Goal: Transaction & Acquisition: Obtain resource

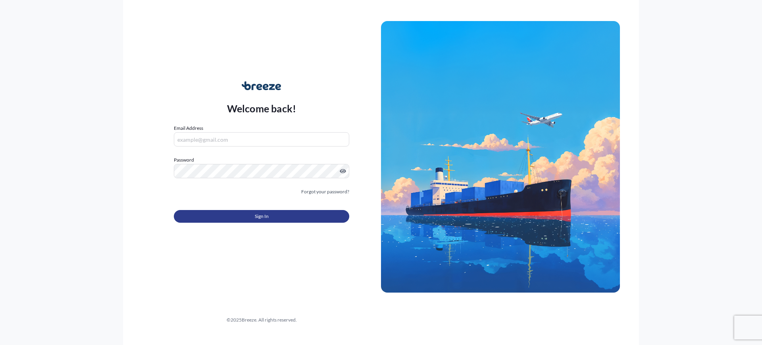
type input "[EMAIL_ADDRESS][DOMAIN_NAME]"
click at [244, 211] on button "Sign In" at bounding box center [261, 216] width 175 height 13
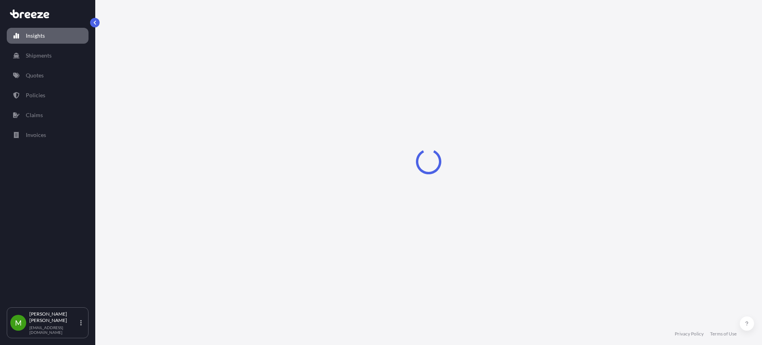
select select "2025"
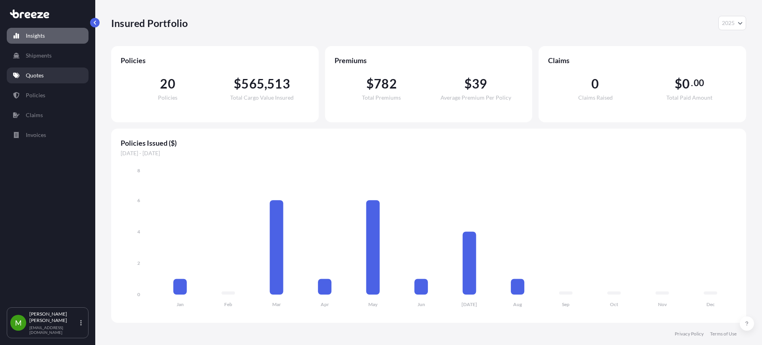
click at [46, 78] on link "Quotes" at bounding box center [48, 75] width 82 height 16
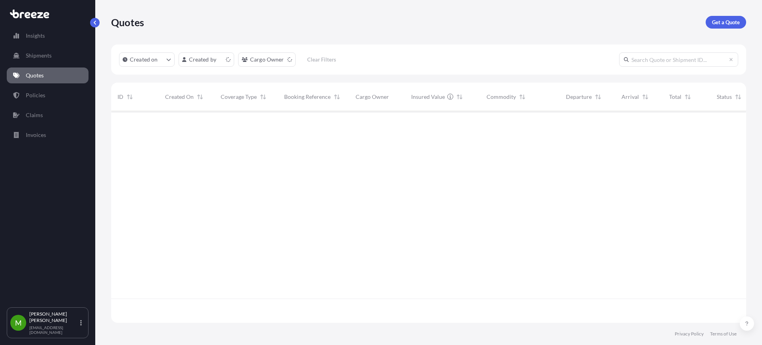
scroll to position [208, 627]
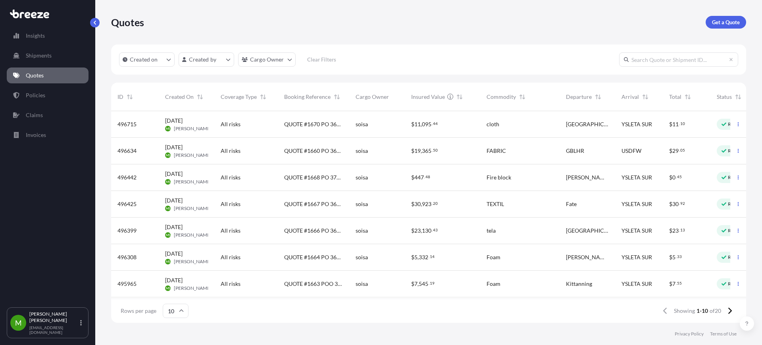
click at [737, 29] on div "Quotes Get a Quote" at bounding box center [428, 22] width 635 height 44
click at [736, 23] on p "Get a Quote" at bounding box center [726, 22] width 28 height 8
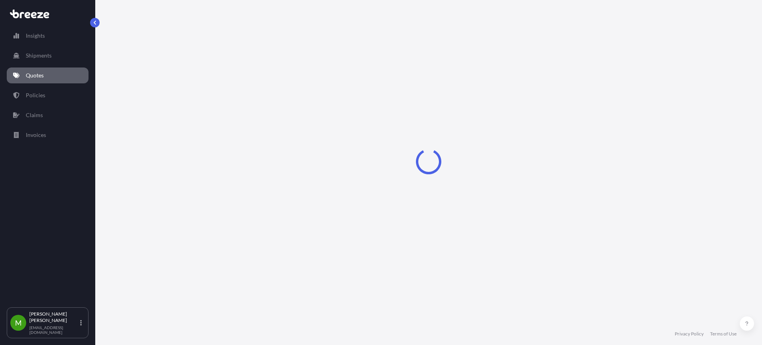
select select "Sea"
select select "1"
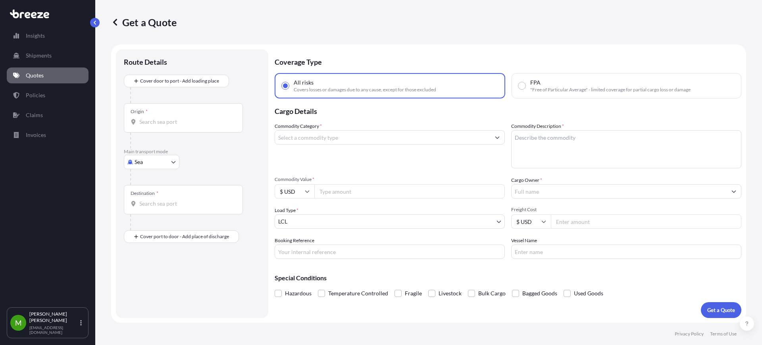
click at [144, 157] on body "Insights Shipments Quotes Policies Claims Invoices M [PERSON_NAME] [EMAIL_ADDRE…" at bounding box center [381, 172] width 762 height 345
click at [146, 209] on span "Road" at bounding box center [145, 211] width 13 height 8
select select "Road"
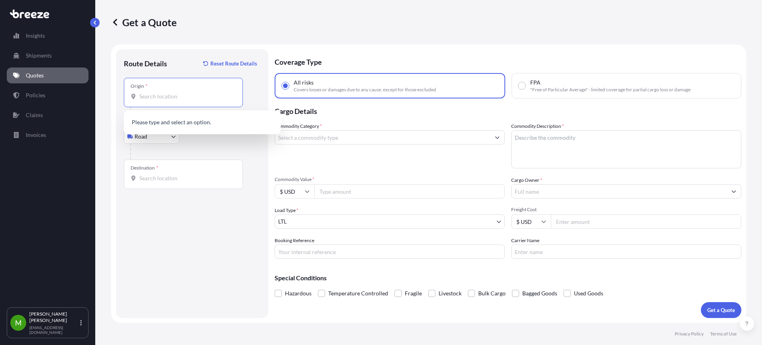
click at [165, 98] on input "Origin *" at bounding box center [186, 96] width 94 height 8
paste input "04265"
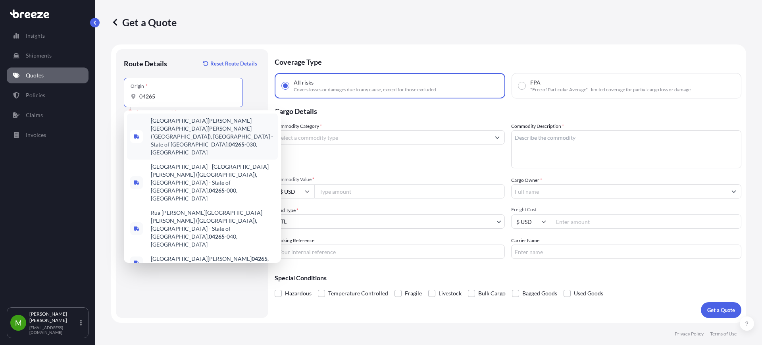
drag, startPoint x: 170, startPoint y: 100, endPoint x: 114, endPoint y: 97, distance: 55.6
click at [114, 97] on form "Route Details Reset Route Details Place of loading Road Road Rail Origin * 0426…" at bounding box center [428, 183] width 635 height 278
paste input ","
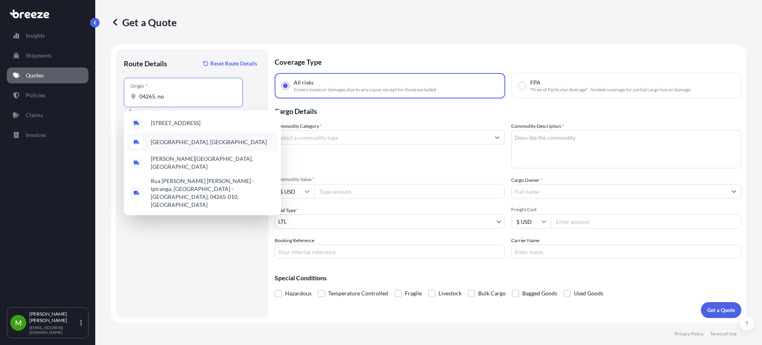
click at [256, 142] on div "[GEOGRAPHIC_DATA], [GEOGRAPHIC_DATA]" at bounding box center [202, 142] width 151 height 19
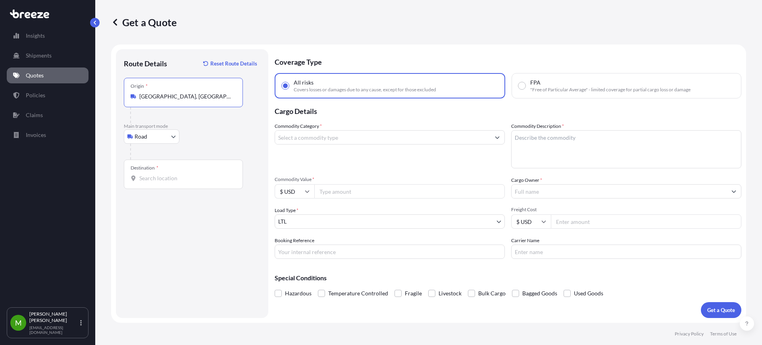
type input "[GEOGRAPHIC_DATA], [GEOGRAPHIC_DATA]"
click at [180, 121] on b "[GEOGRAPHIC_DATA], [GEOGRAPHIC_DATA]" at bounding box center [208, 122] width 114 height 7
click at [171, 175] on input "Destination *" at bounding box center [186, 178] width 94 height 8
paste input "79927"
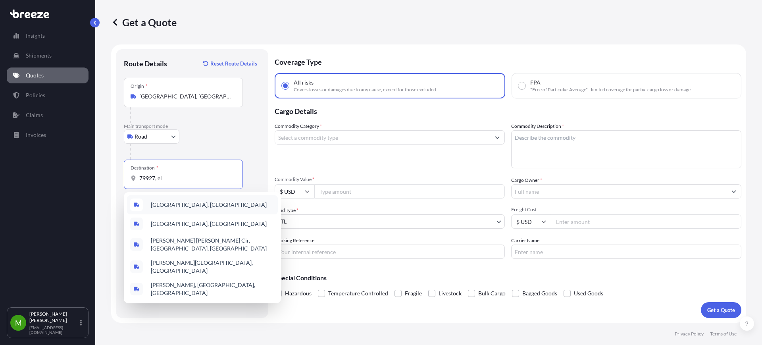
click at [186, 206] on span "[GEOGRAPHIC_DATA], [GEOGRAPHIC_DATA]" at bounding box center [209, 205] width 116 height 8
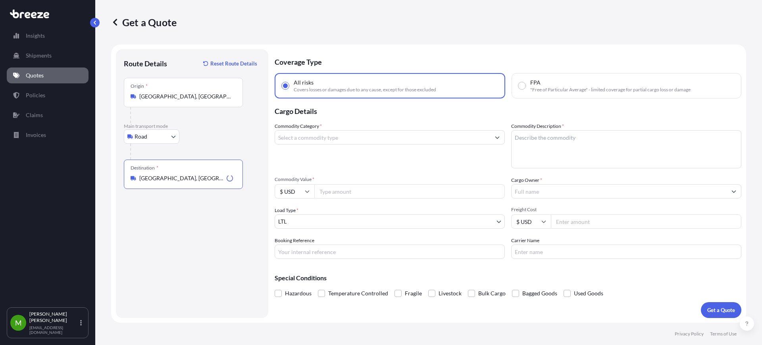
type input "[GEOGRAPHIC_DATA], [GEOGRAPHIC_DATA]"
click at [327, 136] on input "Commodity Category *" at bounding box center [382, 137] width 215 height 14
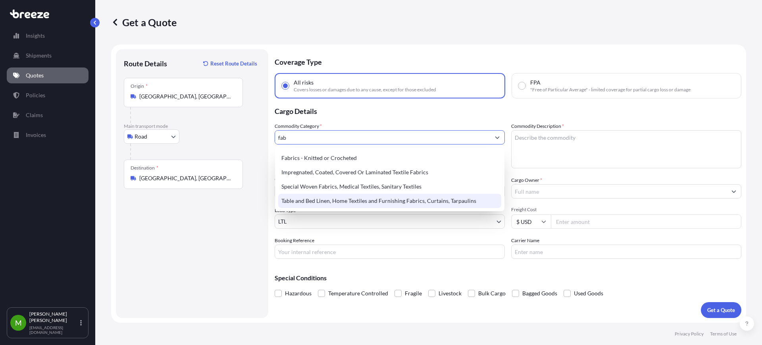
click at [348, 200] on div "Table and Bed Linen, Home Textiles and Furnishing Fabrics, Curtains, Tarpaulins" at bounding box center [389, 201] width 223 height 14
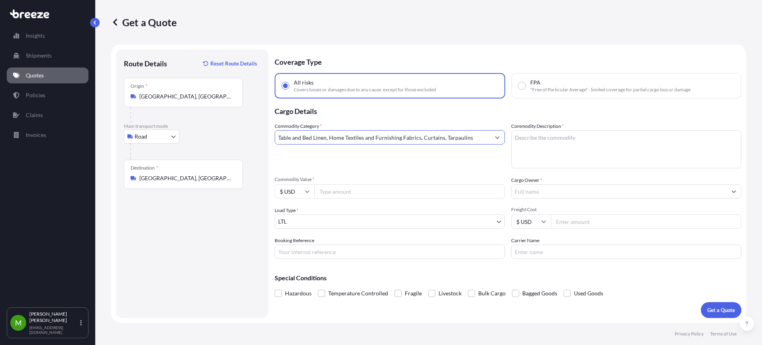
type input "Table and Bed Linen, Home Textiles and Furnishing Fabrics, Curtains, Tarpaulins"
click at [548, 140] on textarea "Commodity Description *" at bounding box center [626, 149] width 230 height 38
click at [538, 136] on textarea "Commodity Description *" at bounding box center [626, 149] width 230 height 38
paste textarea "FIREBLOCK"
type textarea "FIREBLOCK"
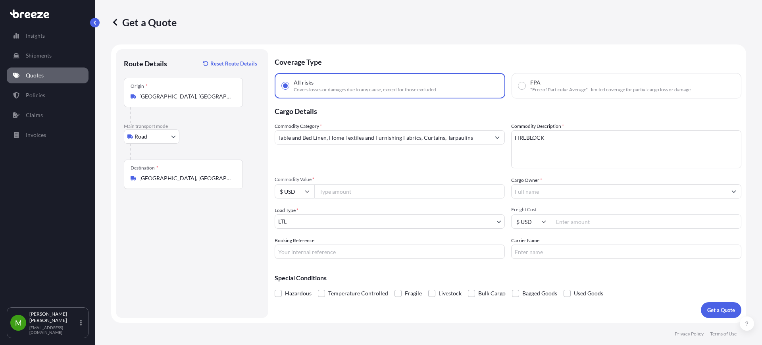
click at [374, 191] on input "Commodity Value *" at bounding box center [409, 191] width 190 height 14
type input "4119.16"
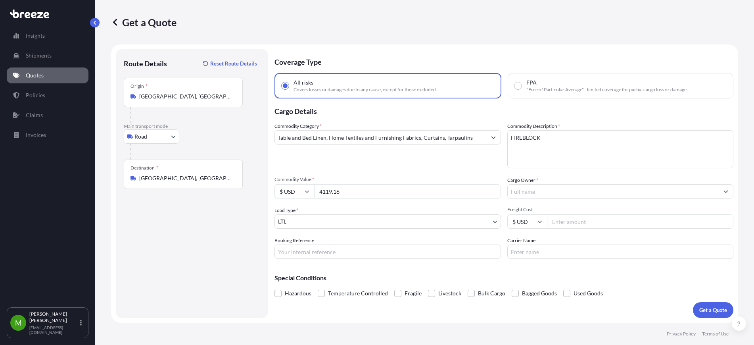
click at [551, 193] on input "Cargo Owner *" at bounding box center [613, 191] width 211 height 14
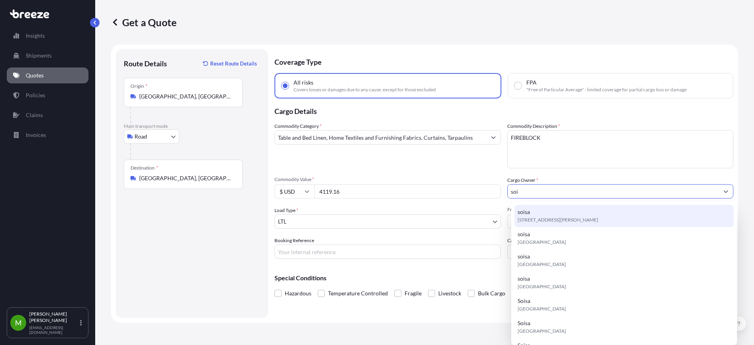
click at [552, 216] on span "[STREET_ADDRESS][PERSON_NAME]" at bounding box center [558, 220] width 81 height 8
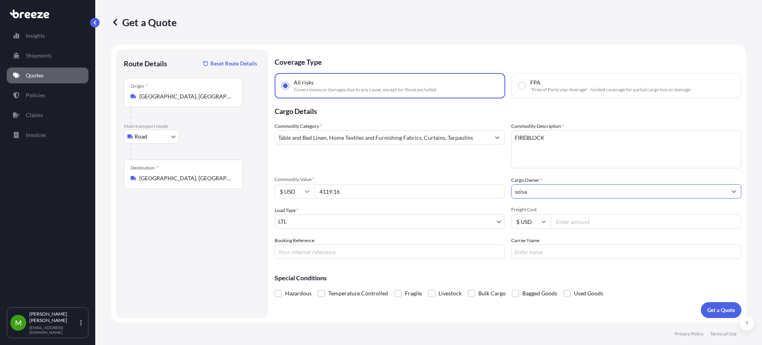
type input "soisa"
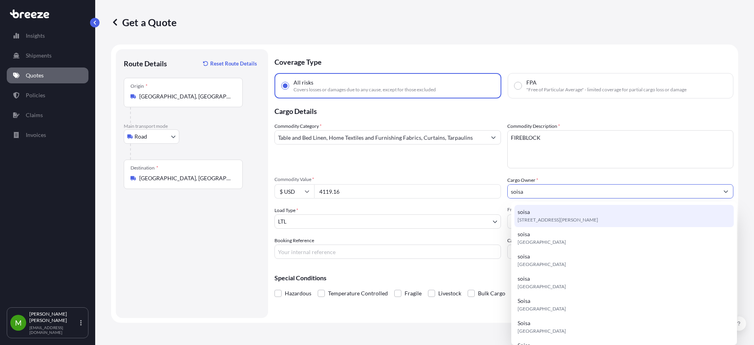
click at [537, 213] on div "soisa [STREET_ADDRESS][PERSON_NAME]" at bounding box center [624, 216] width 219 height 22
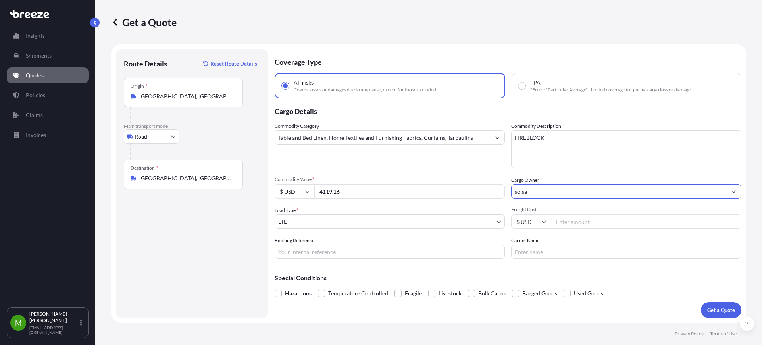
click at [588, 220] on input "Freight Cost" at bounding box center [646, 221] width 190 height 14
type input "592"
click at [306, 251] on input "Booking Reference" at bounding box center [390, 251] width 230 height 14
paste input "QUOTE #1671 PO 36690"
type input "QUOTE #1671 PO 36690"
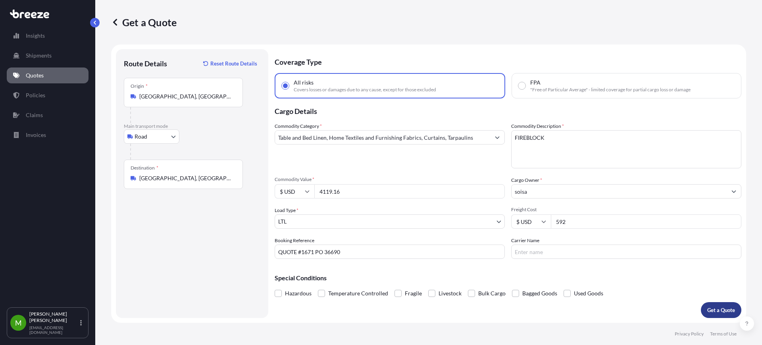
click at [706, 310] on button "Get a Quote" at bounding box center [721, 310] width 40 height 16
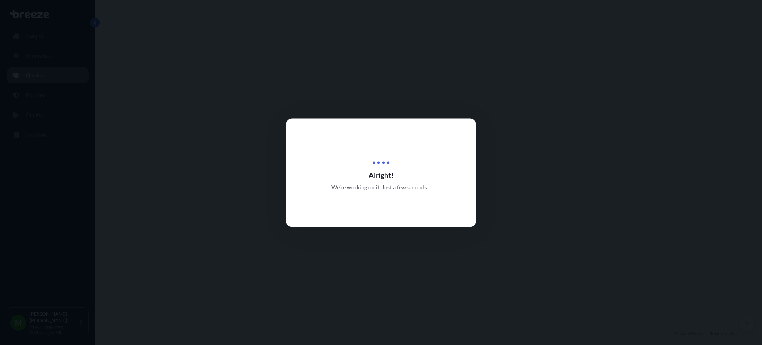
select select "Road"
select select "1"
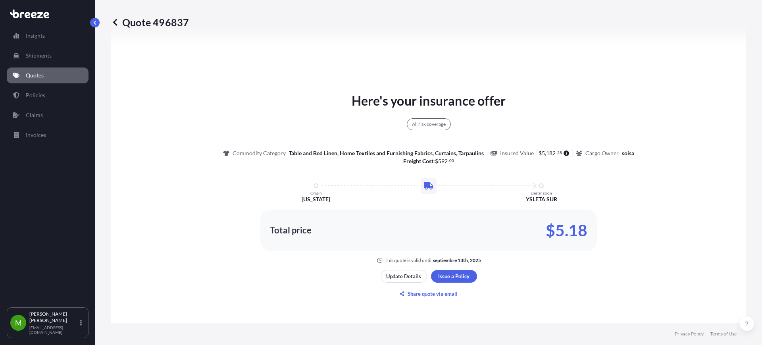
scroll to position [387, 0]
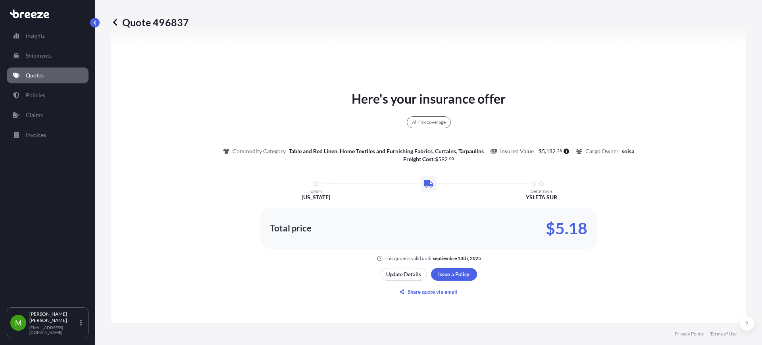
click at [707, 85] on div "Here's your insurance offer All risk coverage Commodity Category Table and Bed …" at bounding box center [428, 194] width 613 height 484
